Goal: Transaction & Acquisition: Book appointment/travel/reservation

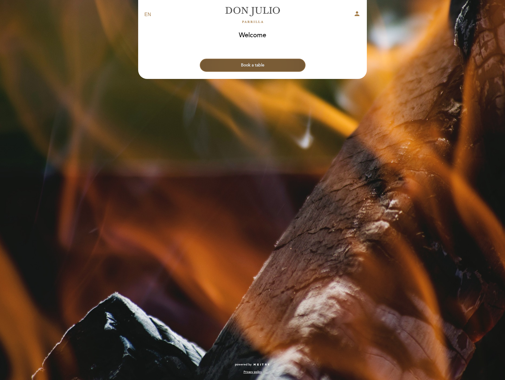
click at [288, 62] on button "Book a table" at bounding box center [253, 65] width 106 height 13
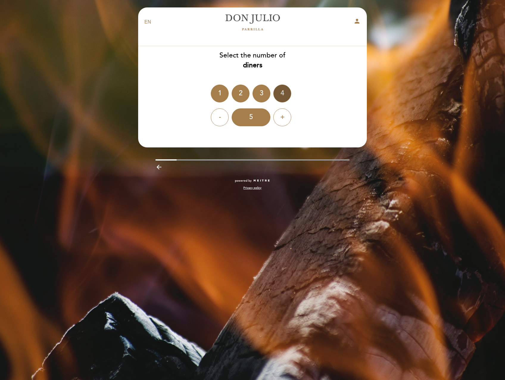
click at [278, 91] on div "4" at bounding box center [283, 94] width 18 height 18
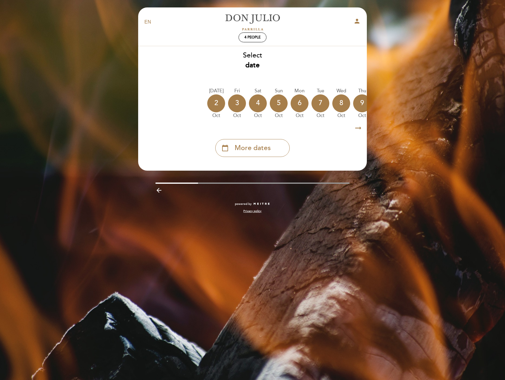
click at [268, 142] on div "calendar_today More dates" at bounding box center [252, 148] width 74 height 18
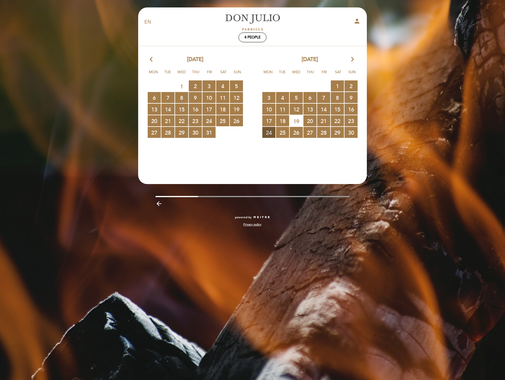
click at [271, 133] on span "24 RESERVATIONS AVAILABLE" at bounding box center [268, 132] width 13 height 11
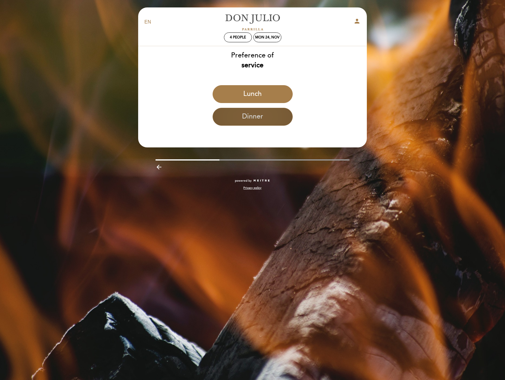
click at [266, 113] on button "Dinner" at bounding box center [253, 117] width 80 height 18
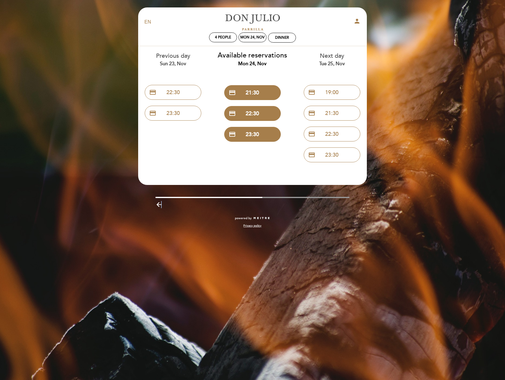
click at [161, 205] on icon "arrow_backward" at bounding box center [159, 204] width 7 height 7
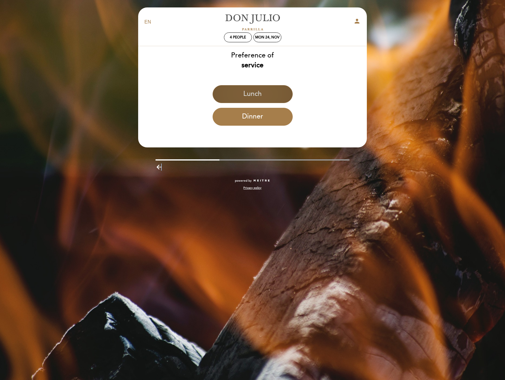
click at [238, 102] on button "Lunch" at bounding box center [253, 94] width 80 height 18
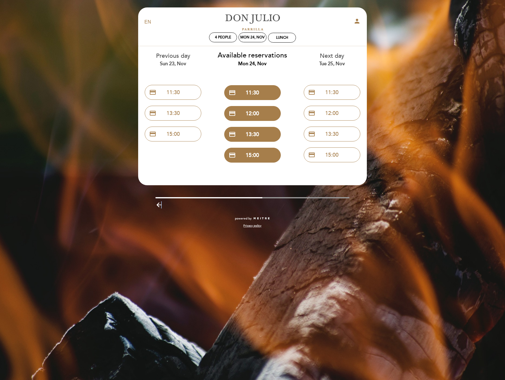
click at [161, 205] on icon "arrow_backward" at bounding box center [159, 204] width 7 height 7
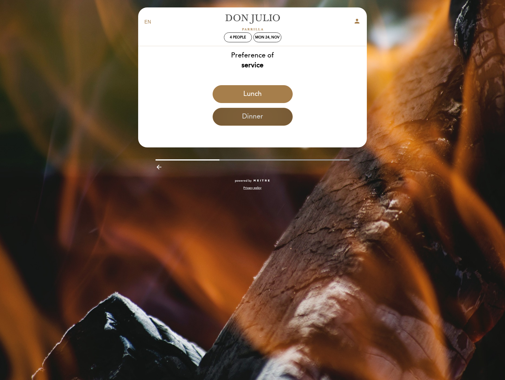
click at [255, 114] on button "Dinner" at bounding box center [253, 117] width 80 height 18
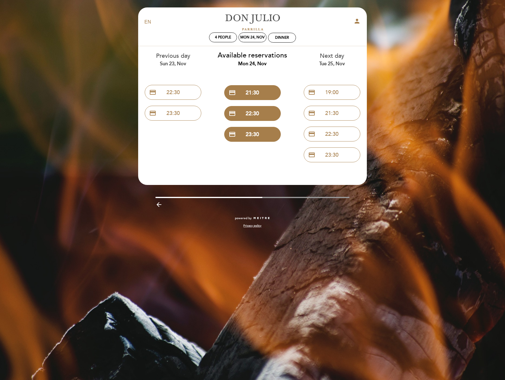
click at [160, 205] on icon "arrow_backward" at bounding box center [159, 204] width 7 height 7
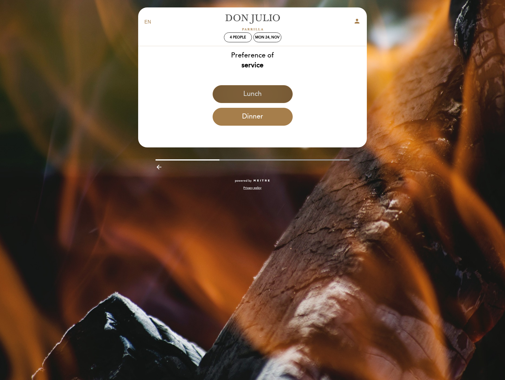
click at [257, 96] on button "Lunch" at bounding box center [253, 94] width 80 height 18
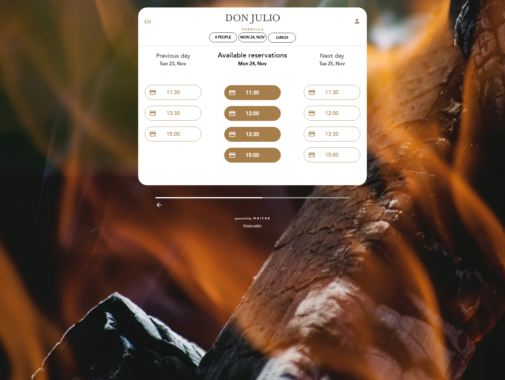
click at [146, 22] on select "EN ES PT" at bounding box center [147, 22] width 7 height 7
drag, startPoint x: 146, startPoint y: 22, endPoint x: 140, endPoint y: 26, distance: 7.3
click at [146, 22] on select "EN ES PT" at bounding box center [147, 22] width 7 height 7
click at [259, 155] on button "credit_card 15:00" at bounding box center [252, 155] width 57 height 15
